Goal: Task Accomplishment & Management: Manage account settings

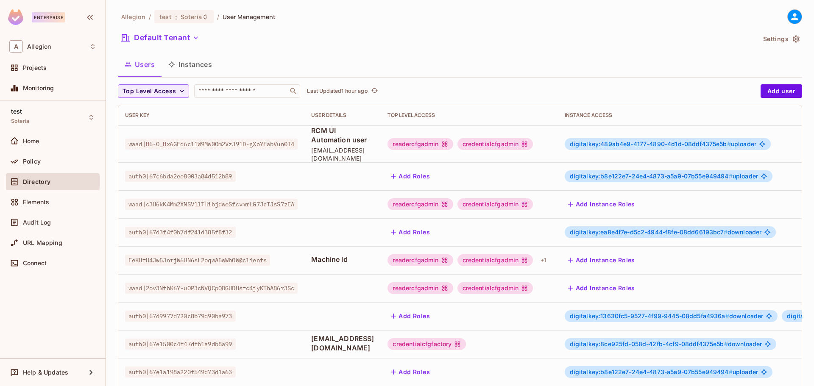
scroll to position [212, 0]
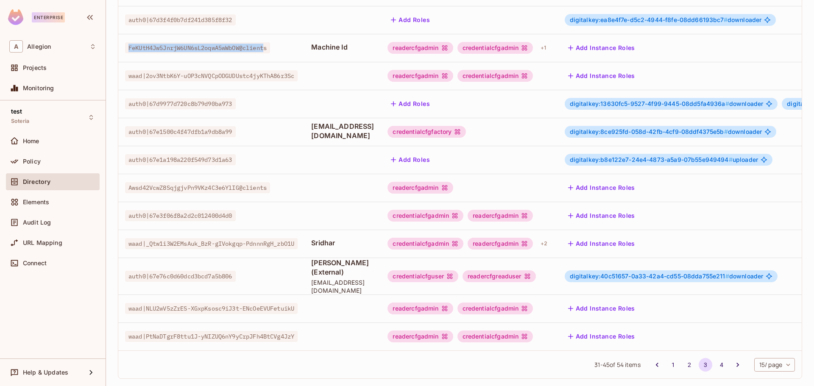
drag, startPoint x: 129, startPoint y: 39, endPoint x: 270, endPoint y: 41, distance: 140.7
click at [270, 42] on span "FeKUtH4Jw5JnrjW6UN6sL2oqwA5wWbOW@clients" at bounding box center [197, 47] width 145 height 11
drag, startPoint x: 275, startPoint y: 40, endPoint x: 130, endPoint y: 44, distance: 145.8
click at [130, 44] on span "FeKUtH4Jw5JnrjW6UN6sL2oqwA5wWbOW@clients" at bounding box center [197, 47] width 145 height 11
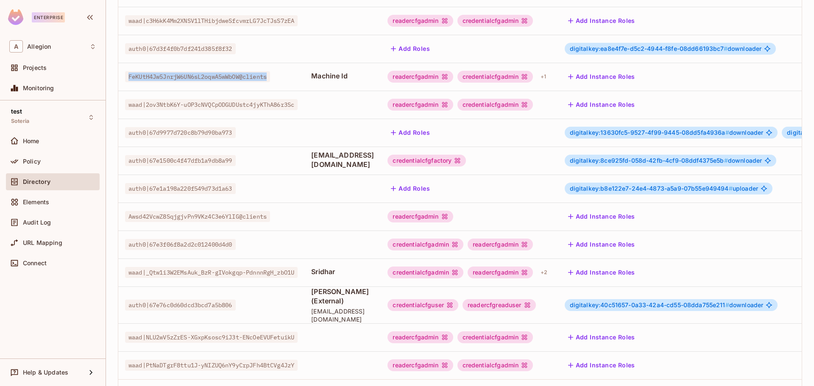
scroll to position [170, 0]
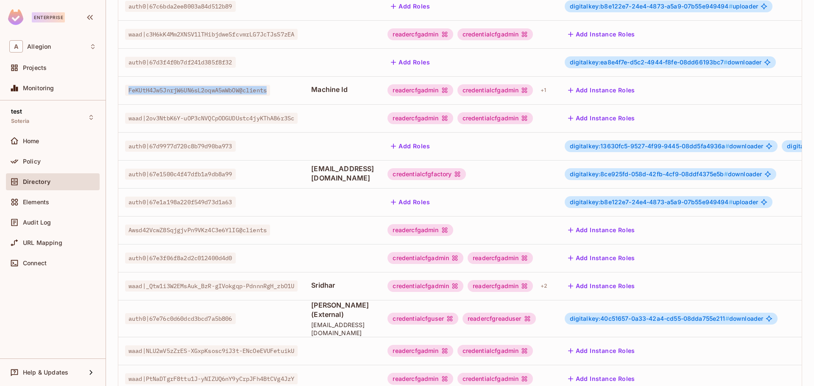
click at [169, 85] on span "FeKUtH4Jw5JnrjW6UN6sL2oqwA5wWbOW@clients" at bounding box center [197, 90] width 145 height 11
click at [210, 89] on td "FeKUtH4Jw5JnrjW6UN6sL2oqwA5wWbOW@clients" at bounding box center [211, 90] width 186 height 28
drag, startPoint x: 128, startPoint y: 81, endPoint x: 274, endPoint y: 83, distance: 146.2
click at [270, 85] on span "FeKUtH4Jw5JnrjW6UN6sL2oqwA5wWbOW@clients" at bounding box center [197, 90] width 145 height 11
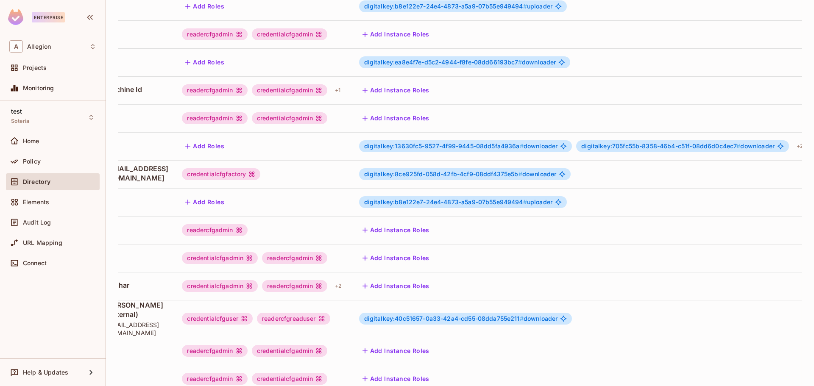
scroll to position [0, 292]
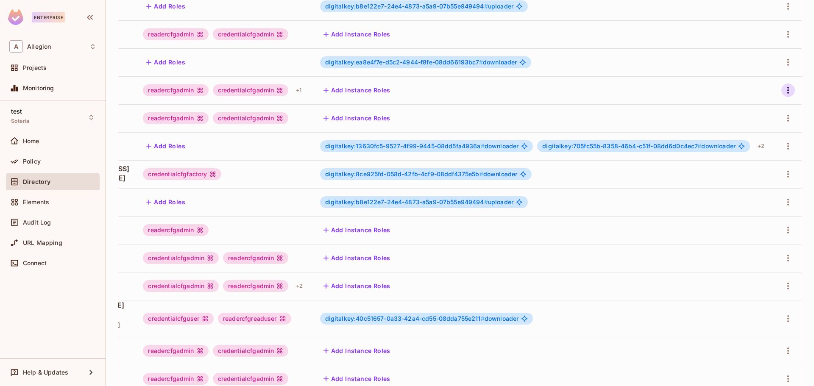
click at [783, 85] on icon "button" at bounding box center [788, 90] width 10 height 10
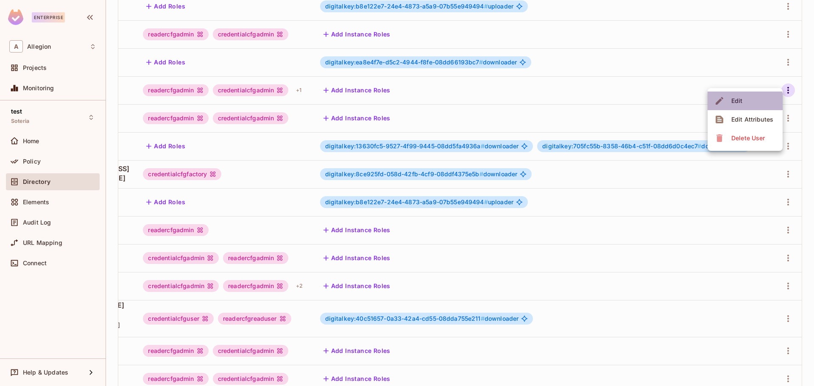
click at [734, 103] on div "Edit" at bounding box center [736, 101] width 11 height 8
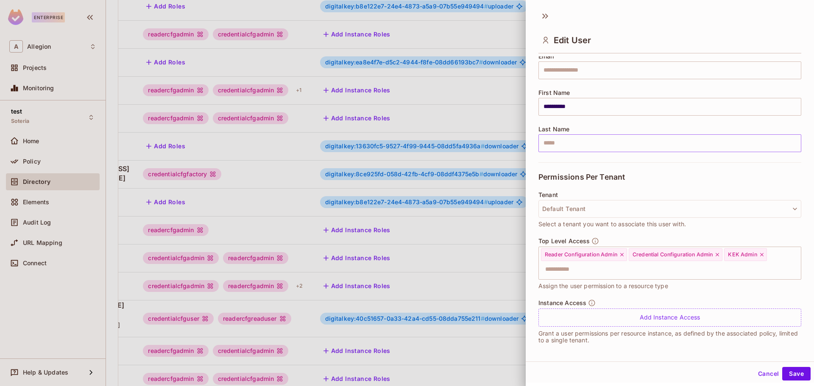
scroll to position [78, 0]
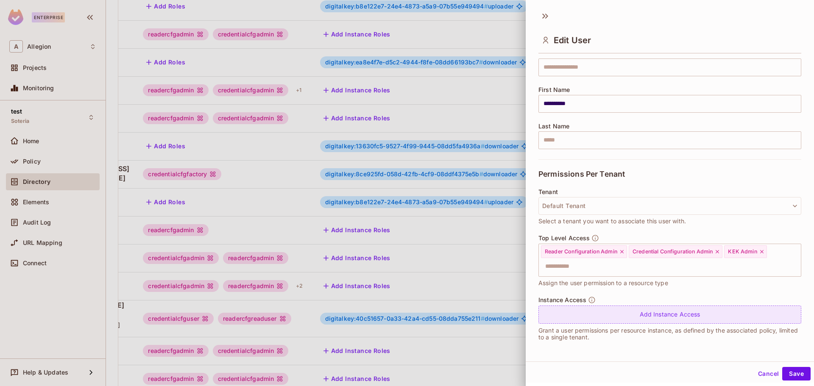
click at [654, 318] on div "Add Instance Access" at bounding box center [669, 315] width 263 height 18
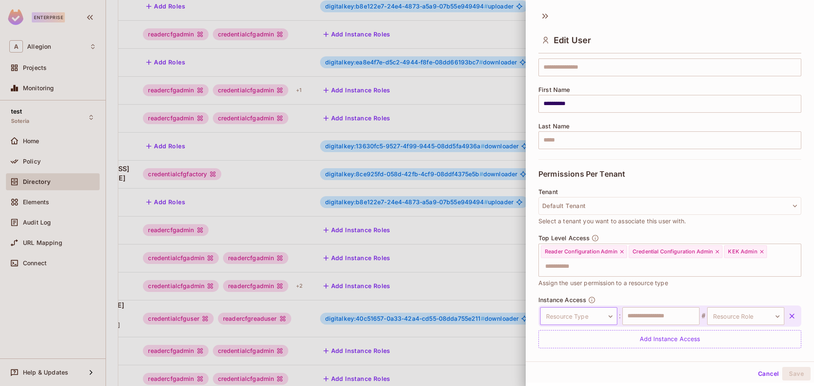
click at [598, 320] on body "Enterprise A Allegion Projects Monitoring test Soteria Home Policy Directory El…" at bounding box center [407, 193] width 814 height 386
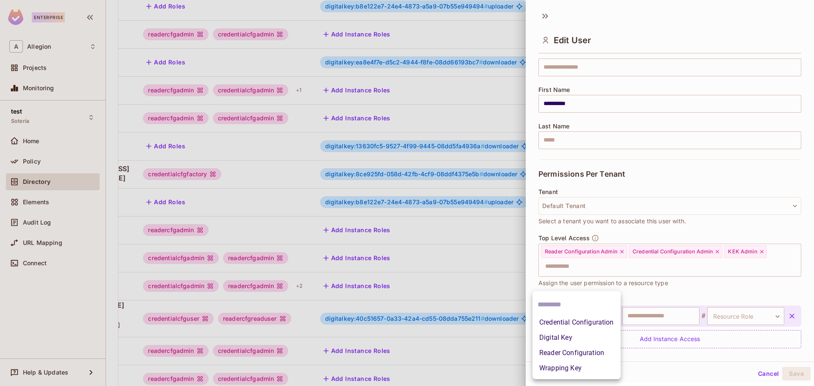
click at [571, 369] on li "Wrapping Key" at bounding box center [576, 368] width 88 height 15
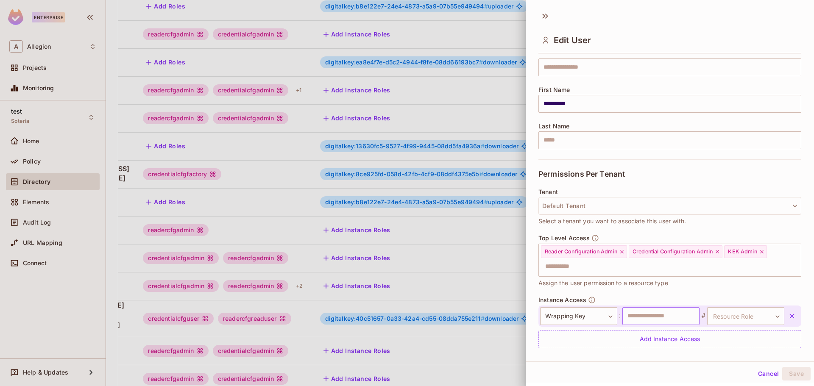
click at [678, 319] on input "text" at bounding box center [660, 316] width 77 height 18
type input "**********"
click at [685, 315] on input "**********" at bounding box center [660, 316] width 77 height 18
click at [766, 316] on body "Enterprise A Allegion Projects Monitoring test Soteria Home Policy Directory El…" at bounding box center [407, 193] width 814 height 386
click at [739, 359] on li "ManageKek" at bounding box center [732, 356] width 78 height 15
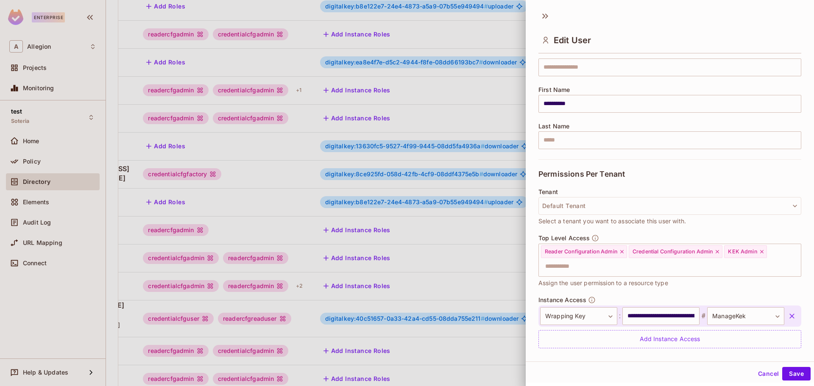
click at [787, 317] on icon "button" at bounding box center [791, 316] width 8 height 8
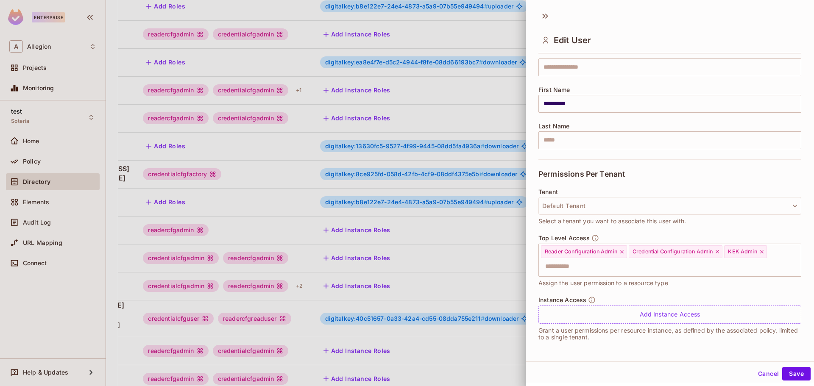
click at [458, 22] on div at bounding box center [407, 193] width 814 height 386
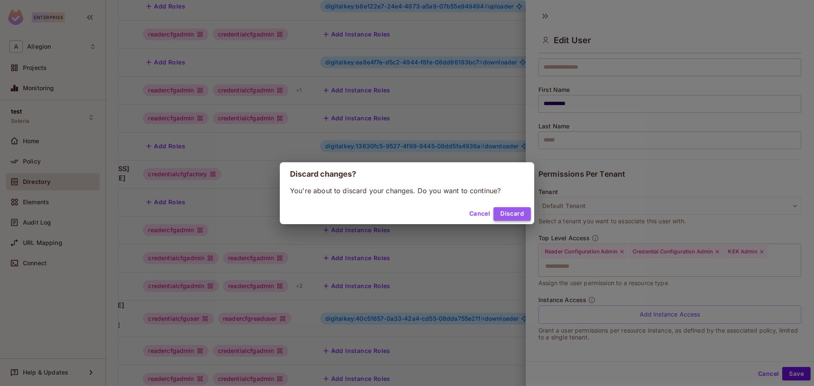
click at [509, 216] on button "Discard" at bounding box center [511, 214] width 37 height 14
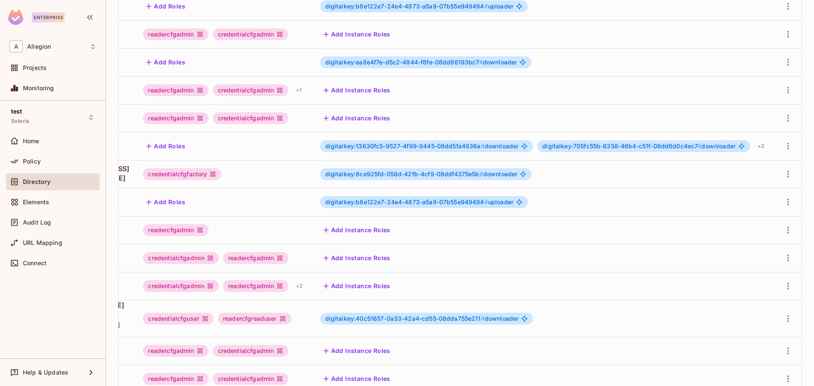
click at [91, 16] on icon "button" at bounding box center [90, 17] width 10 height 10
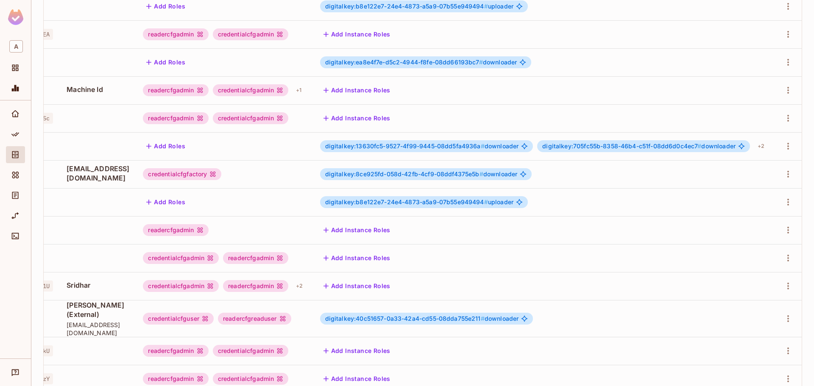
scroll to position [0, 217]
click at [27, 29] on div at bounding box center [15, 18] width 31 height 37
click at [18, 135] on icon "Policy" at bounding box center [15, 134] width 8 height 8
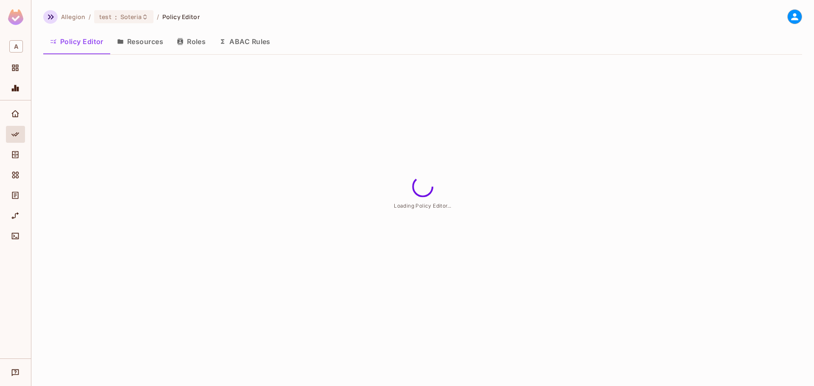
click at [54, 15] on icon "button" at bounding box center [51, 17] width 10 height 10
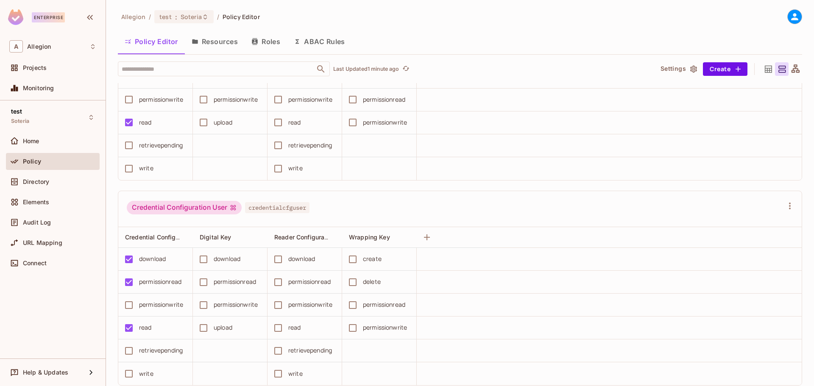
scroll to position [424, 0]
